Goal: Book appointment/travel/reservation

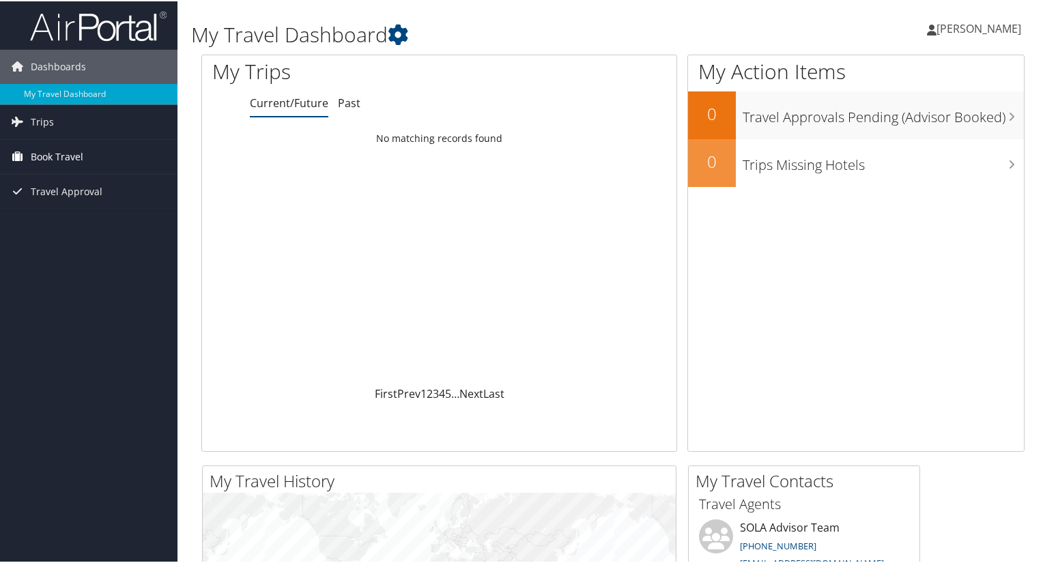
click at [74, 152] on span "Book Travel" at bounding box center [57, 156] width 53 height 34
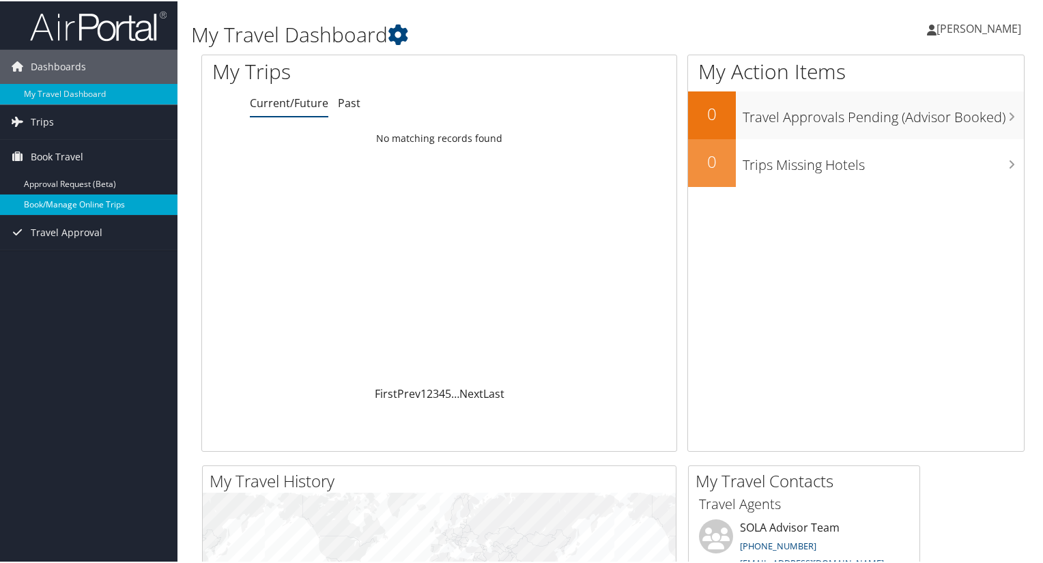
click at [73, 197] on link "Book/Manage Online Trips" at bounding box center [88, 203] width 177 height 20
